Goal: Information Seeking & Learning: Learn about a topic

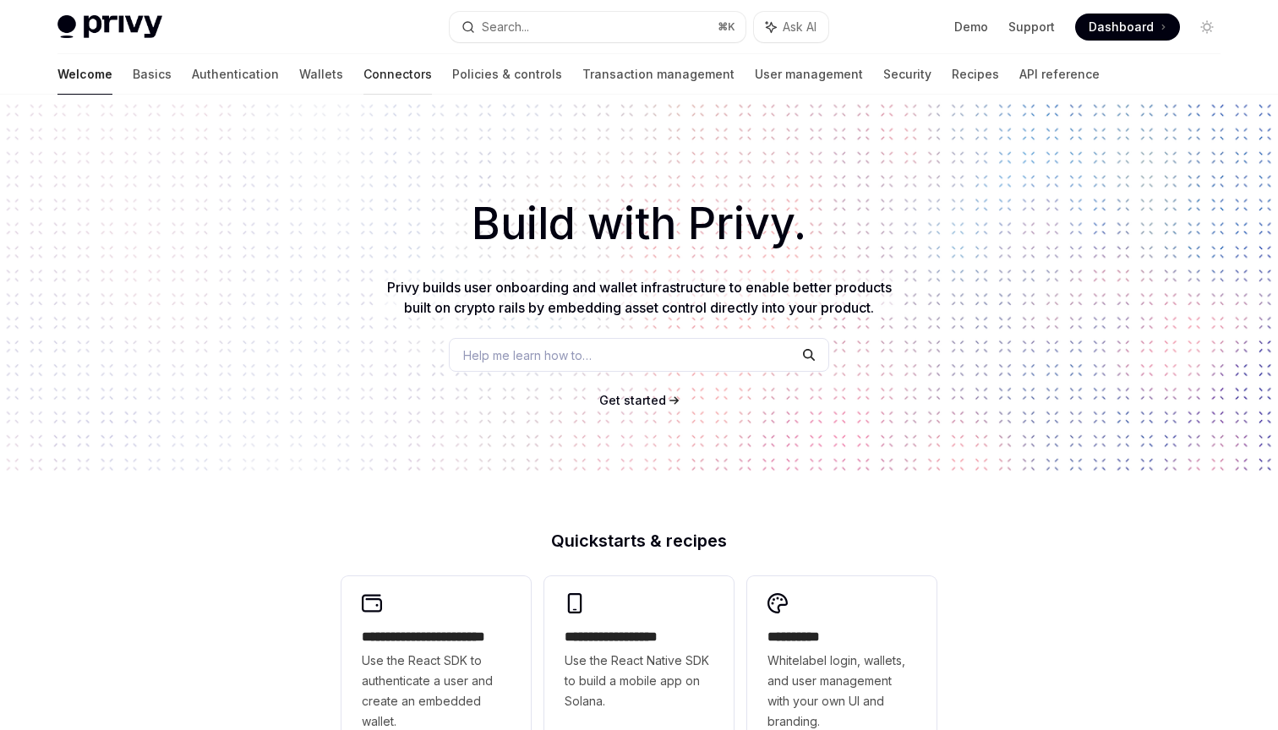
click at [364, 73] on link "Connectors" at bounding box center [398, 74] width 68 height 41
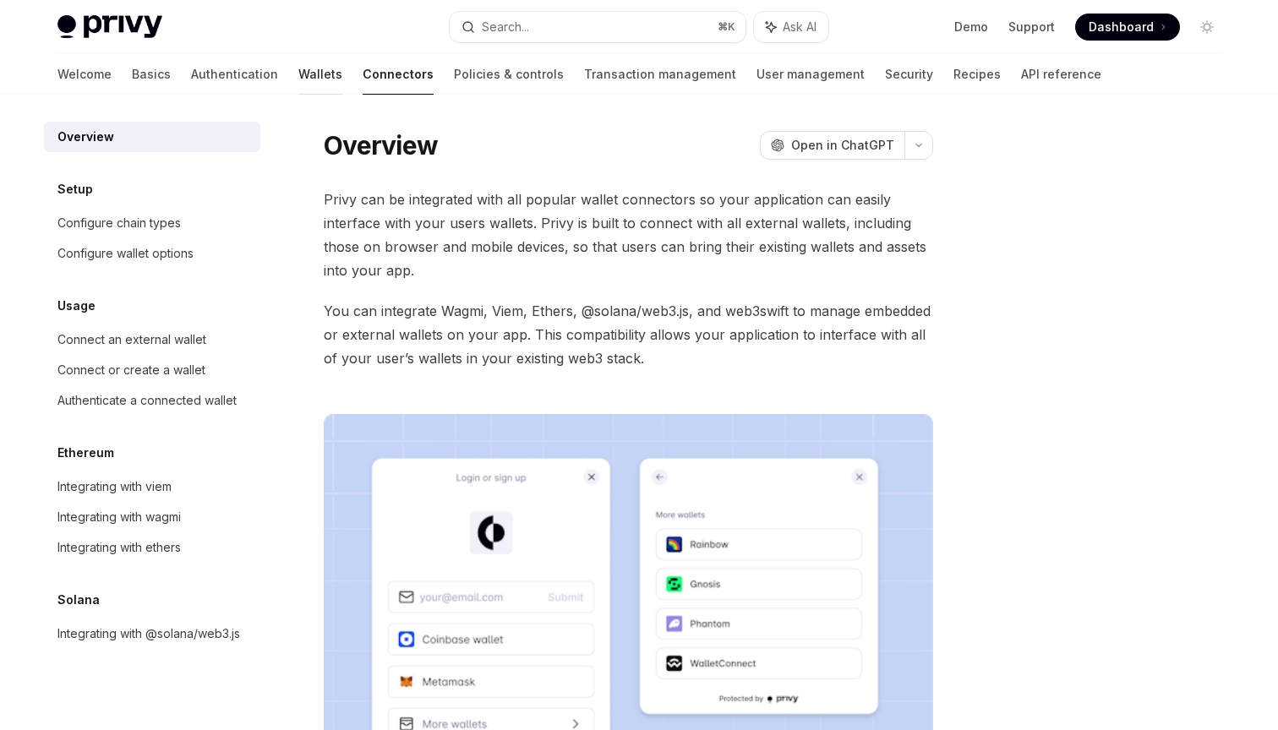
click at [298, 76] on link "Wallets" at bounding box center [320, 74] width 44 height 41
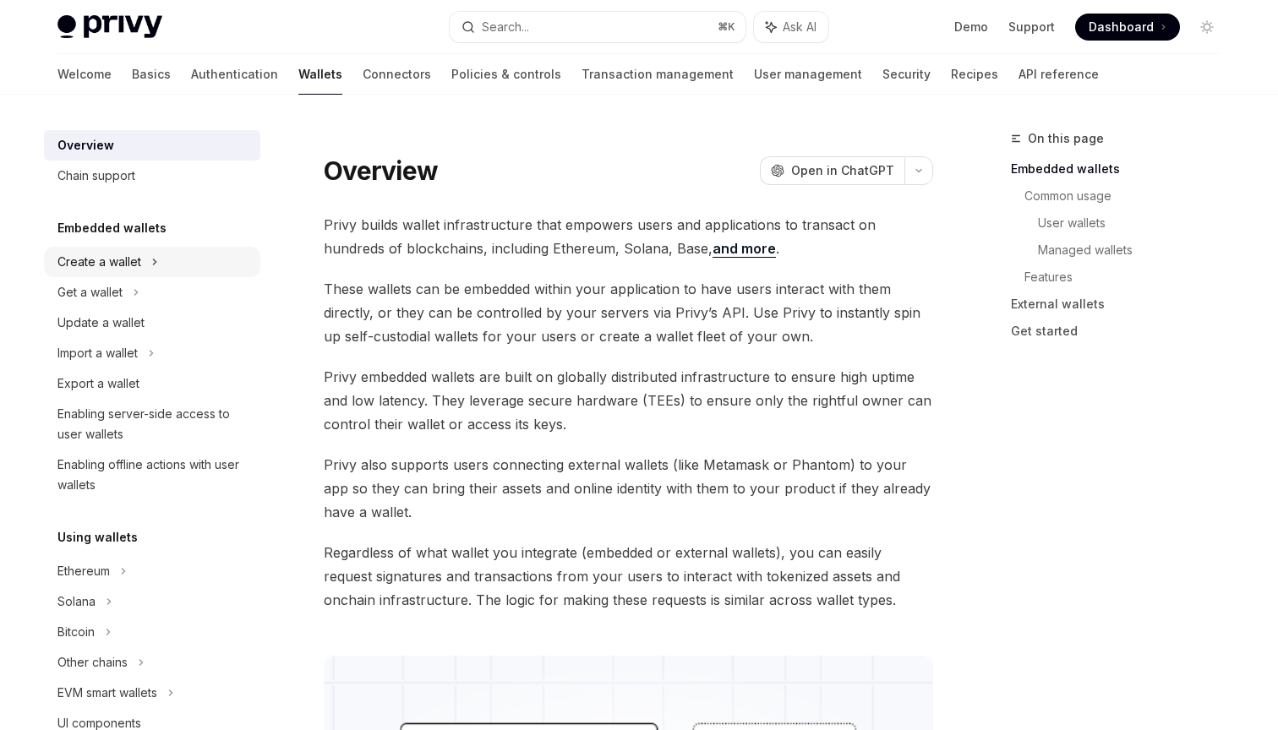
click at [131, 271] on div "Create a wallet" at bounding box center [99, 262] width 84 height 20
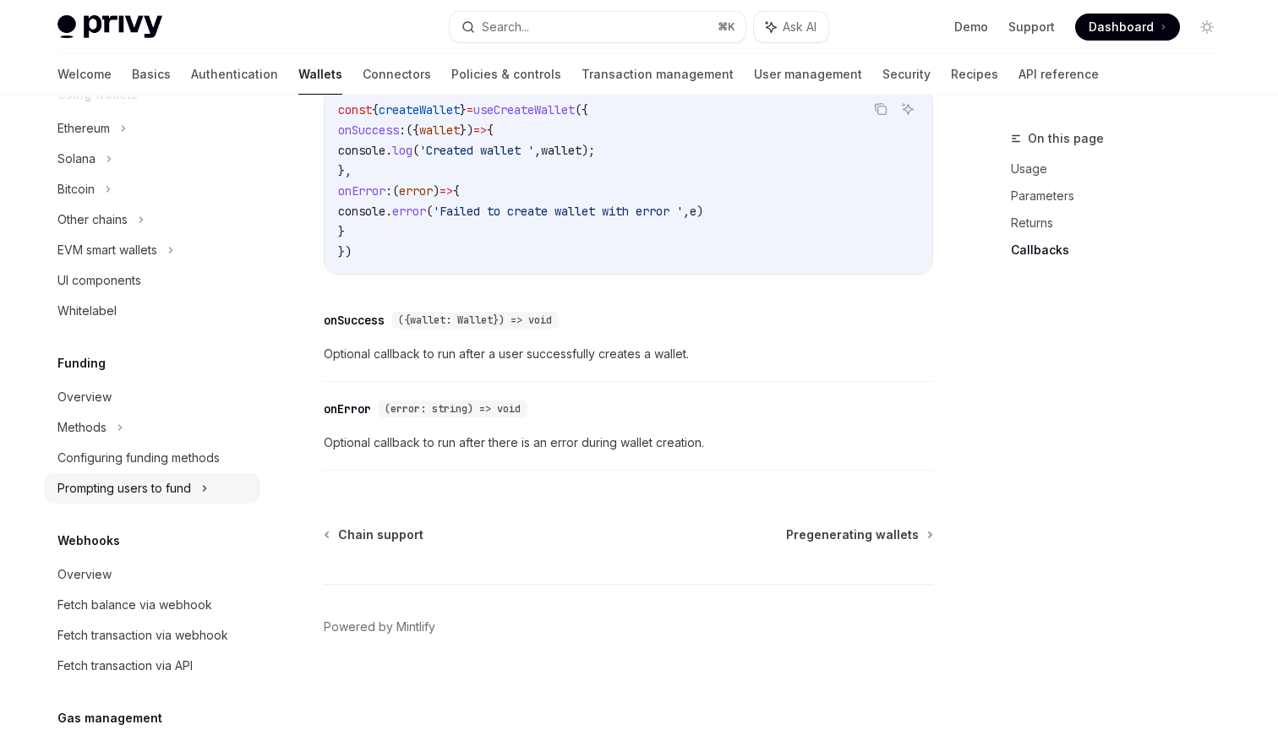
scroll to position [508, 0]
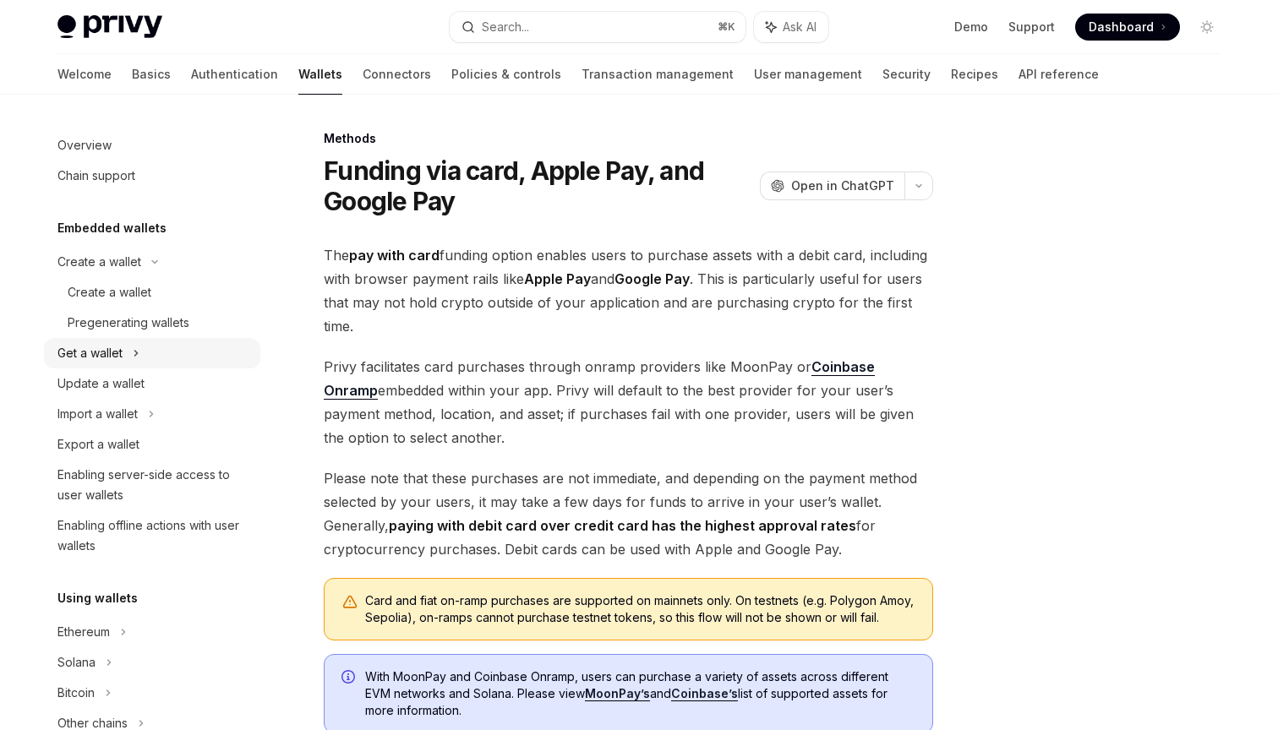
click at [129, 347] on div "Get a wallet" at bounding box center [152, 353] width 216 height 30
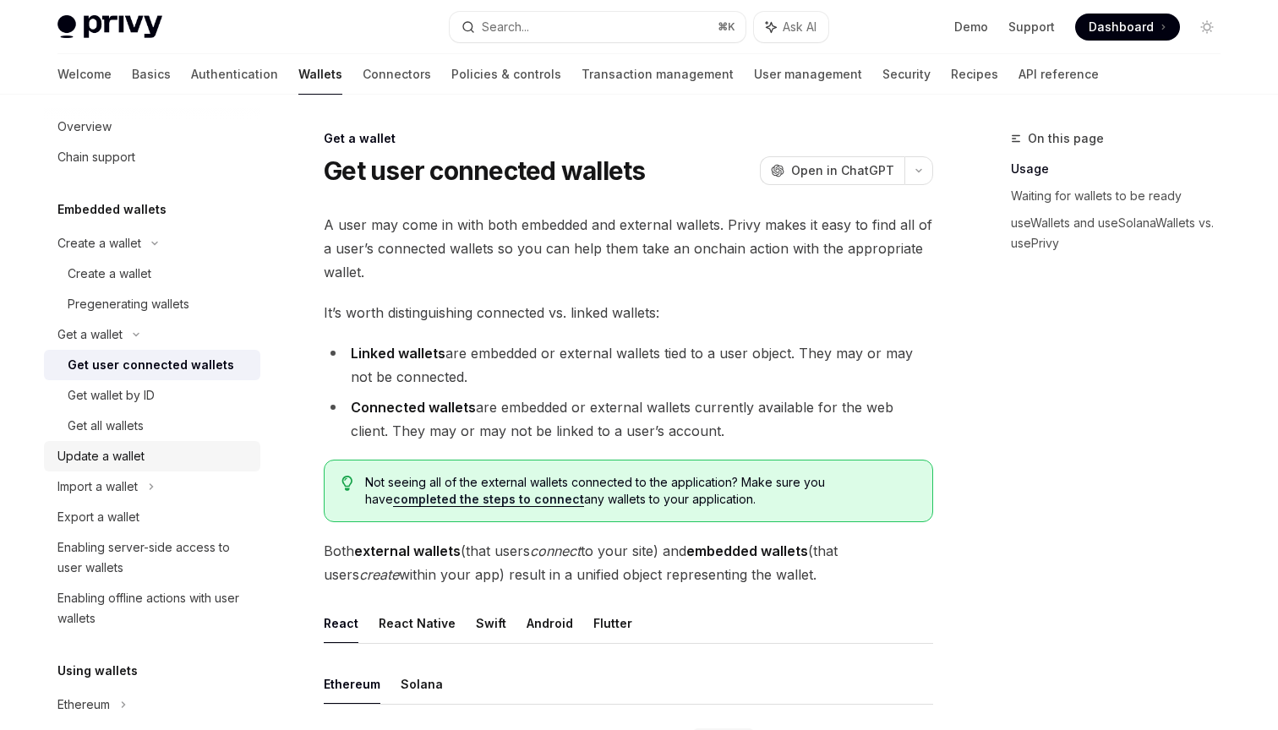
scroll to position [30, 0]
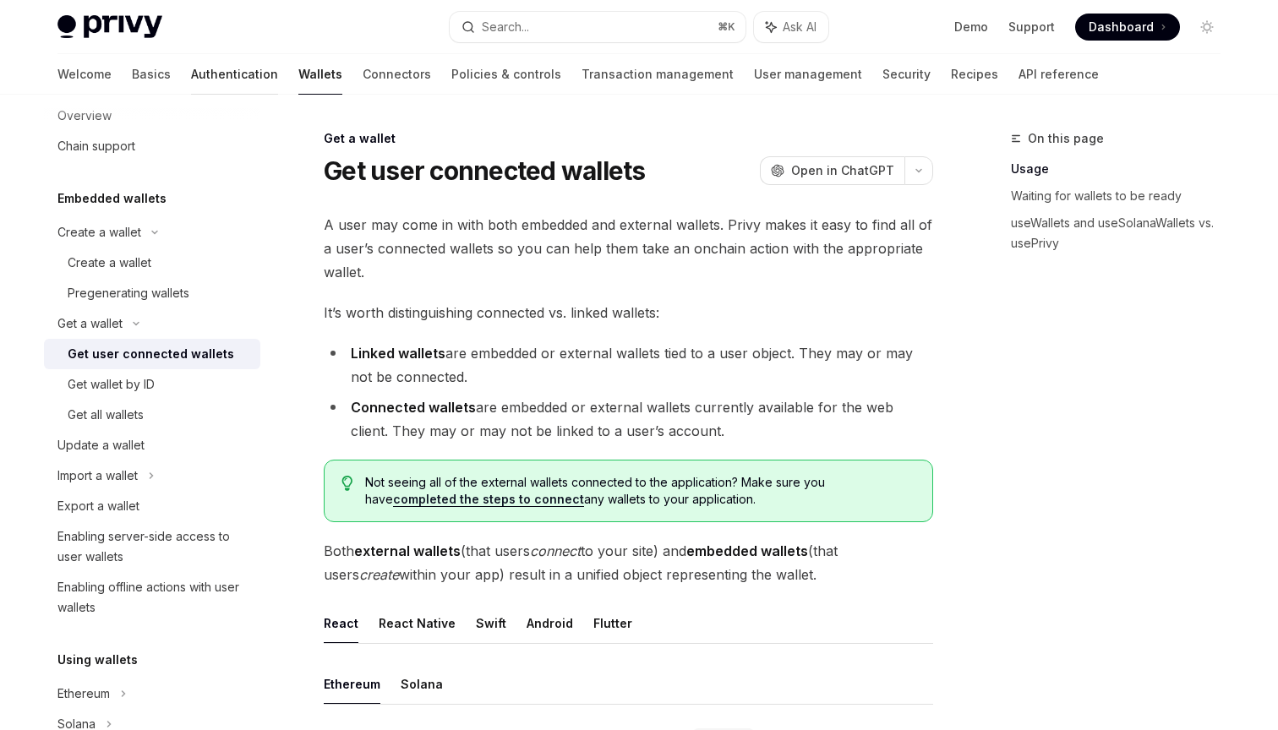
click at [191, 79] on link "Authentication" at bounding box center [234, 74] width 87 height 41
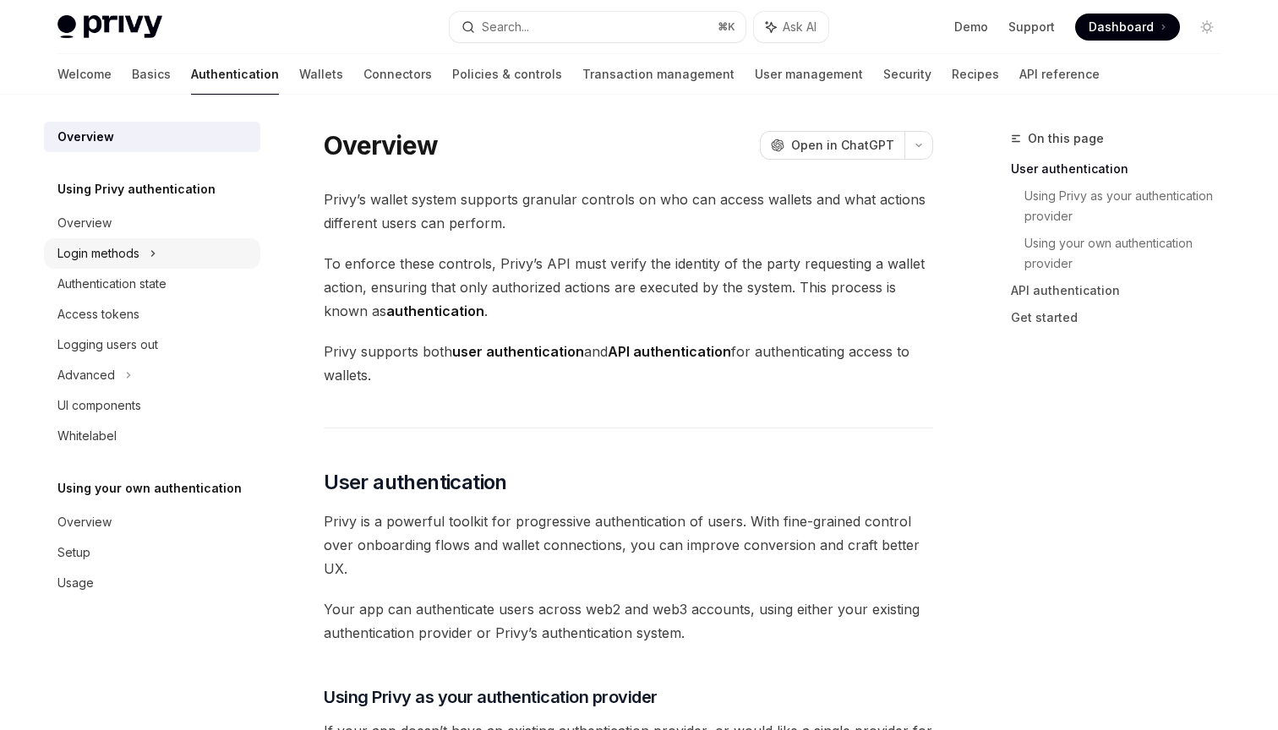
click at [151, 255] on icon at bounding box center [153, 253] width 7 height 20
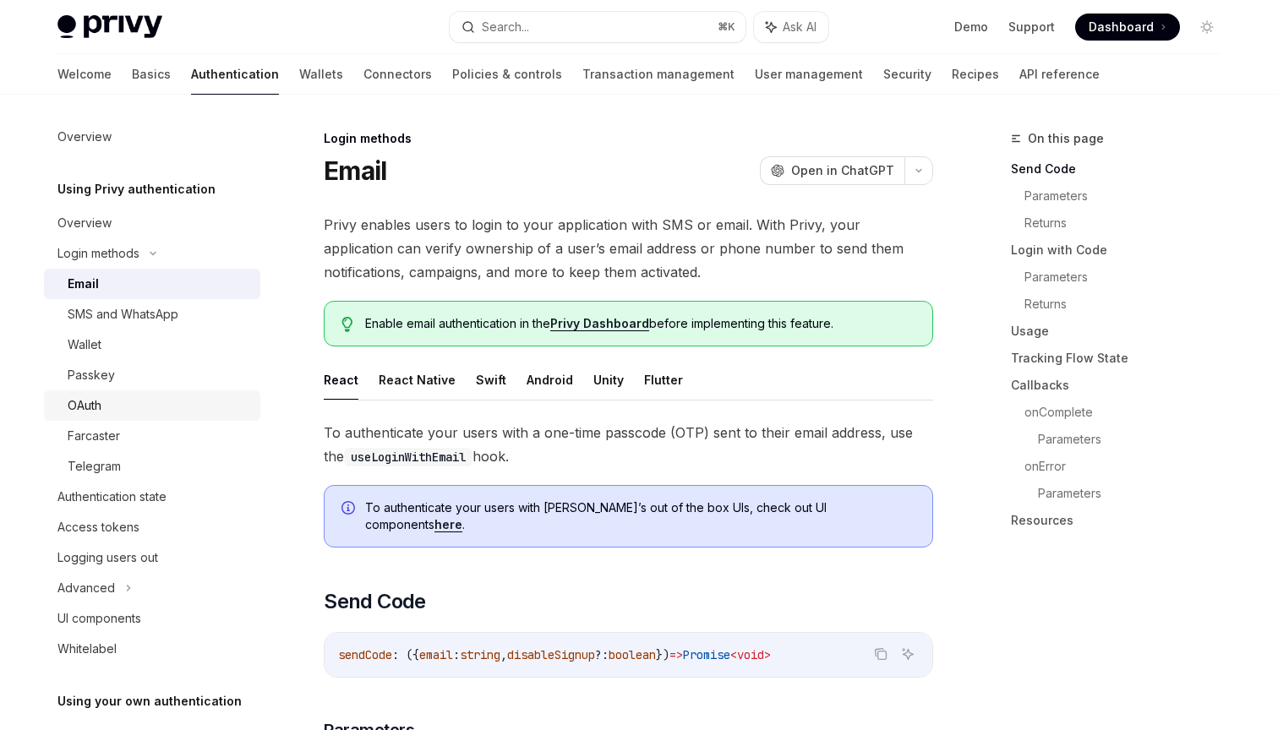
click at [138, 416] on link "OAuth" at bounding box center [152, 406] width 216 height 30
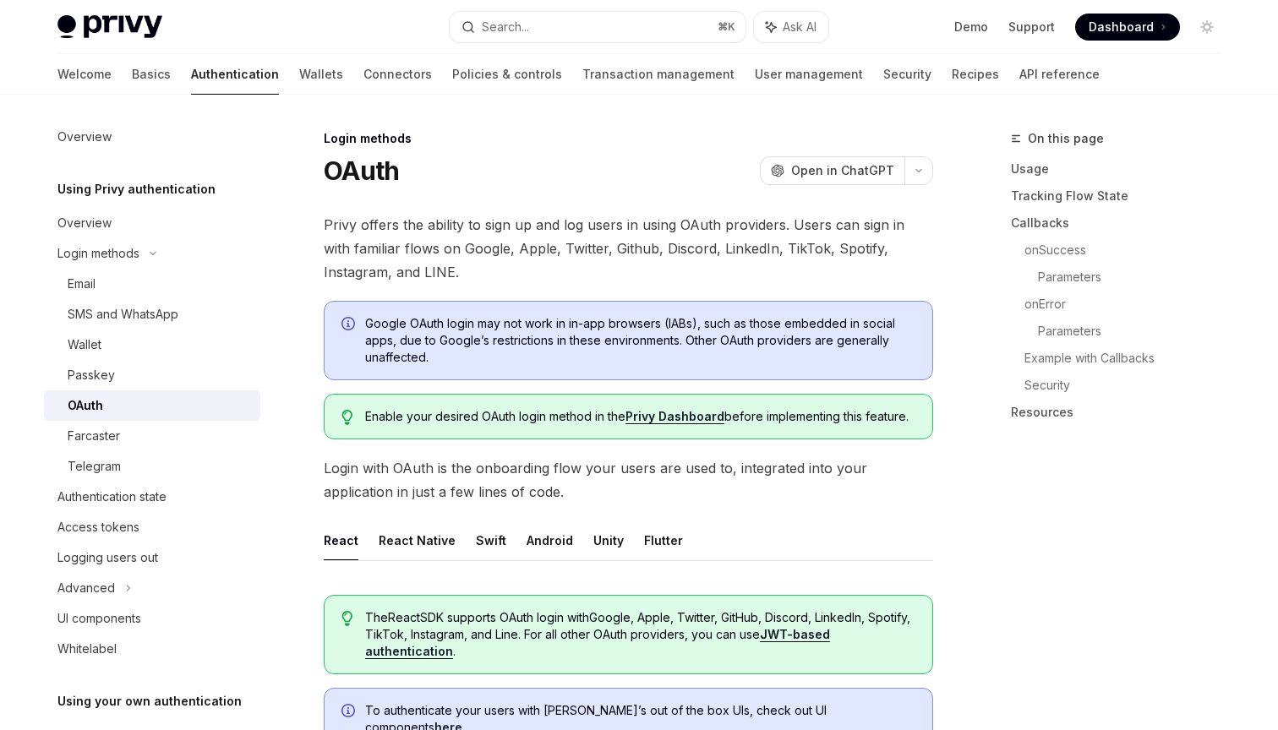
type textarea "*"
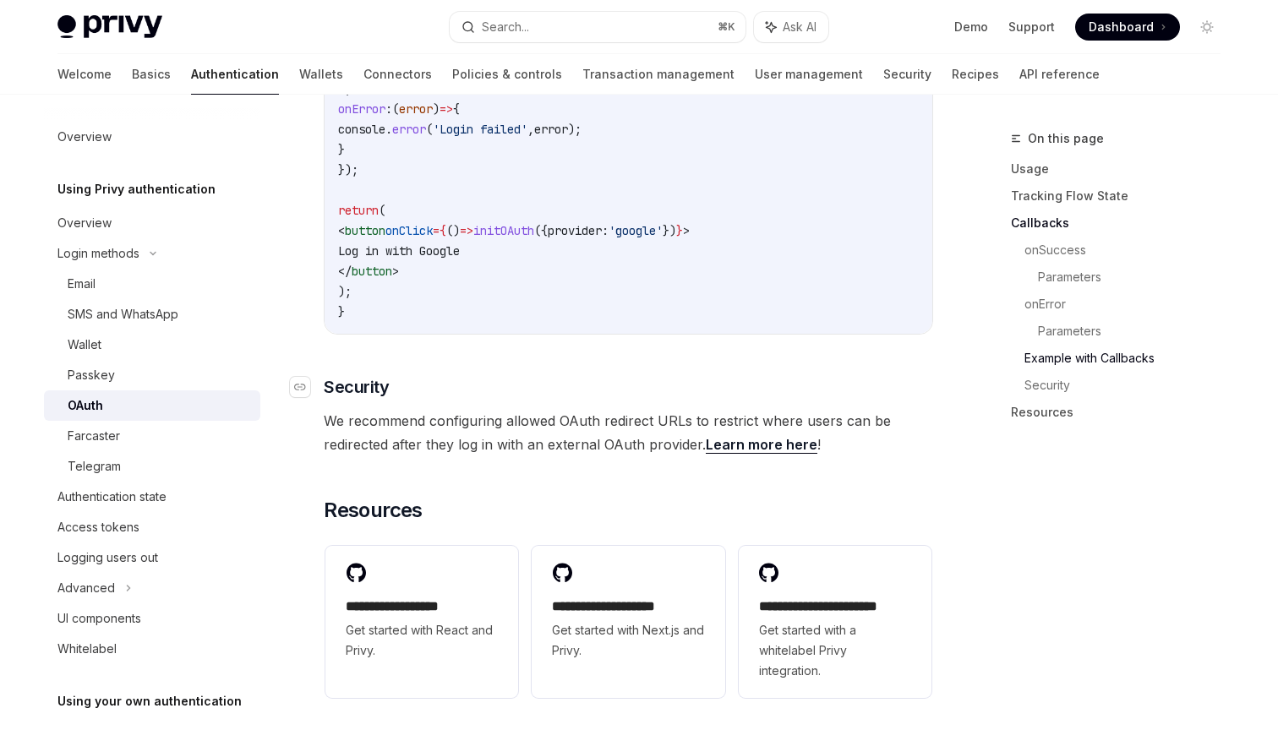
scroll to position [3429, 0]
